Goal: Navigation & Orientation: Find specific page/section

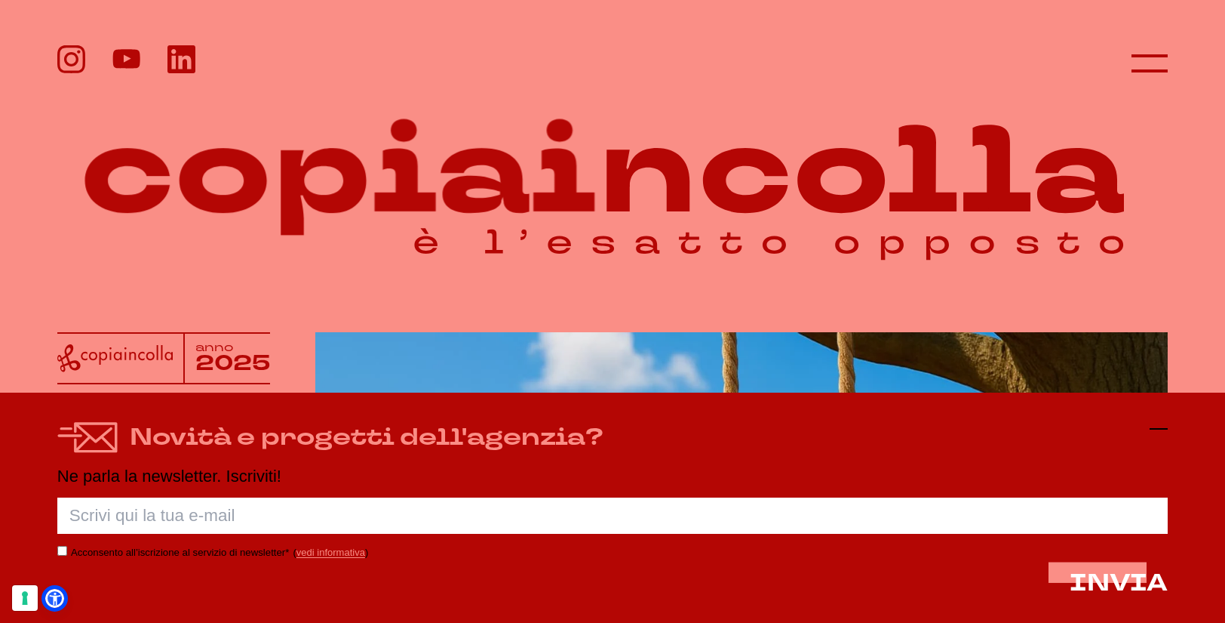
click at [1167, 431] on icon at bounding box center [1159, 429] width 18 height 18
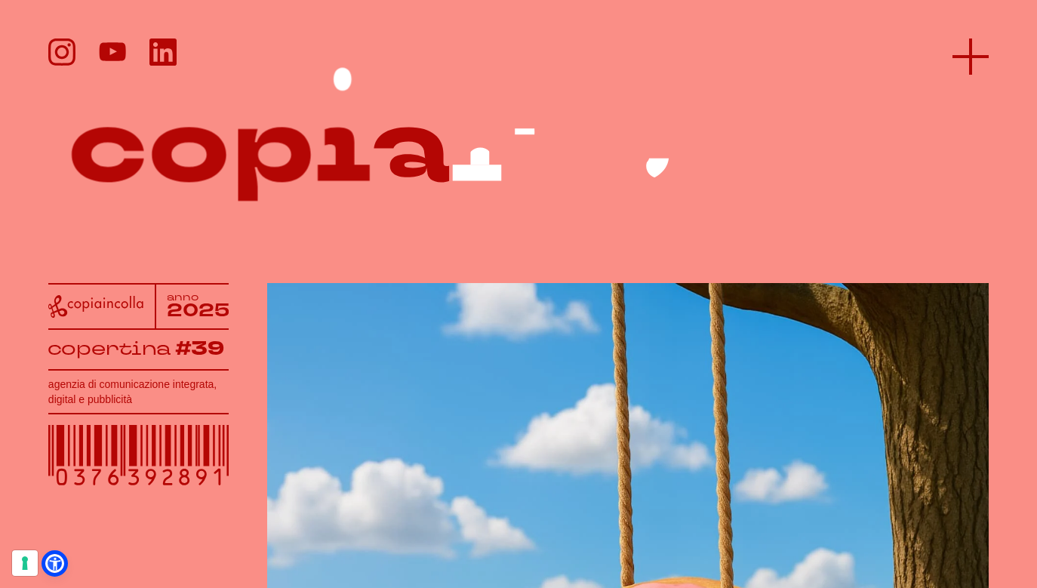
click at [965, 51] on icon at bounding box center [970, 56] width 36 height 36
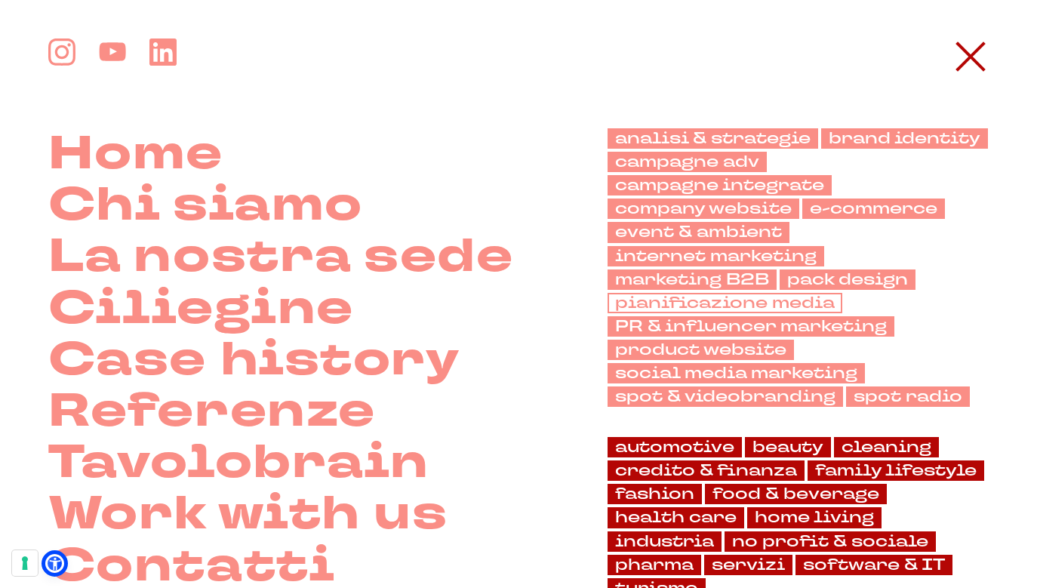
scroll to position [161, 0]
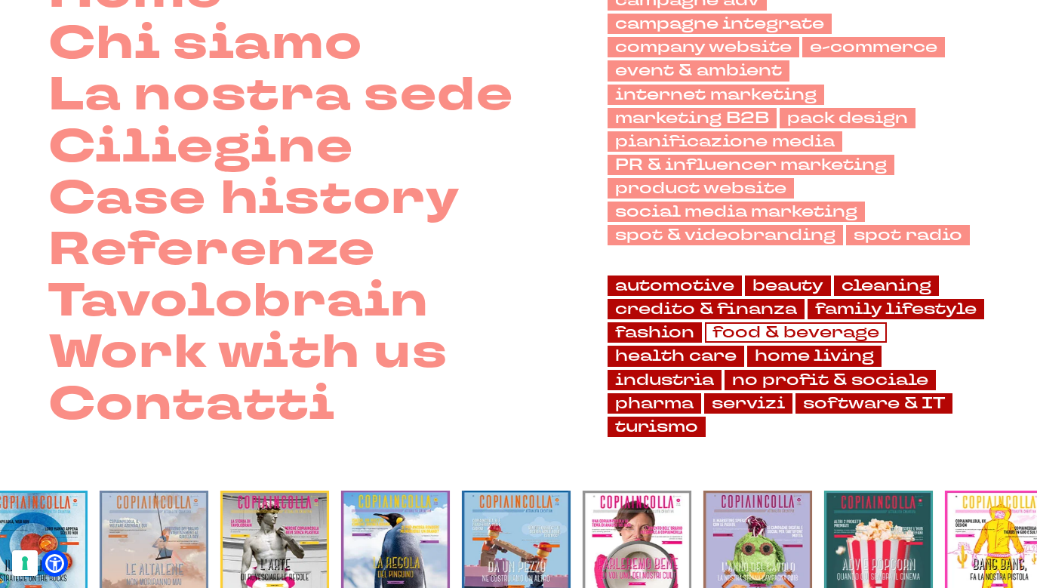
click at [765, 337] on link "food & beverage" at bounding box center [796, 332] width 182 height 20
